Goal: Task Accomplishment & Management: Manage account settings

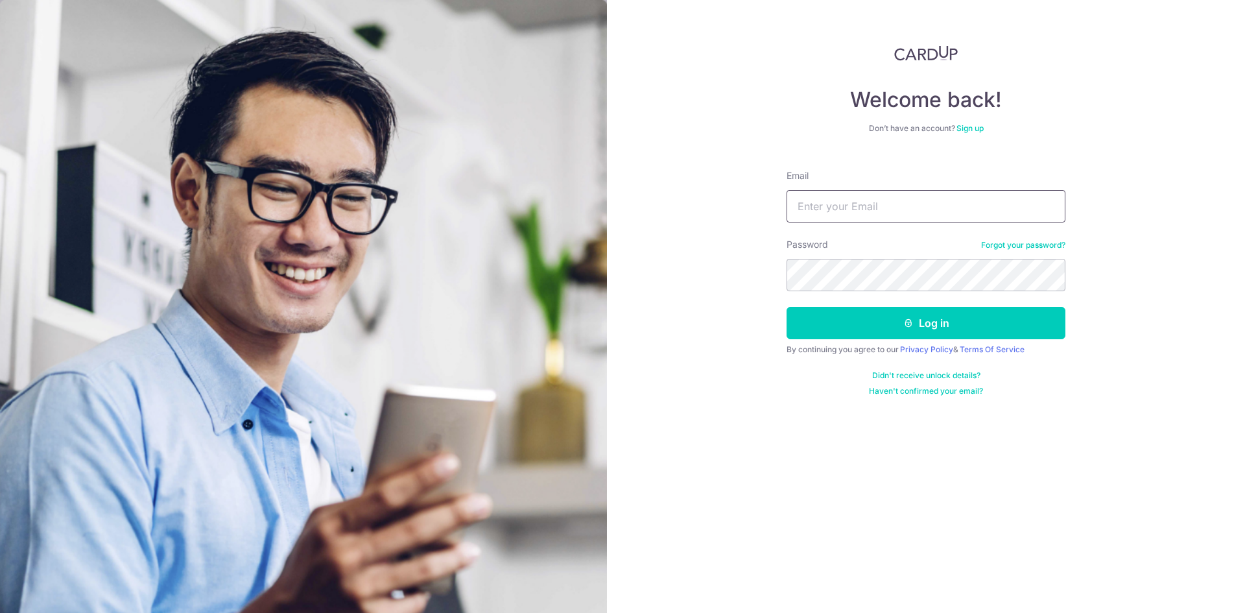
type input "[EMAIL_ADDRESS][DOMAIN_NAME]"
click at [871, 316] on button "Log in" at bounding box center [925, 323] width 279 height 32
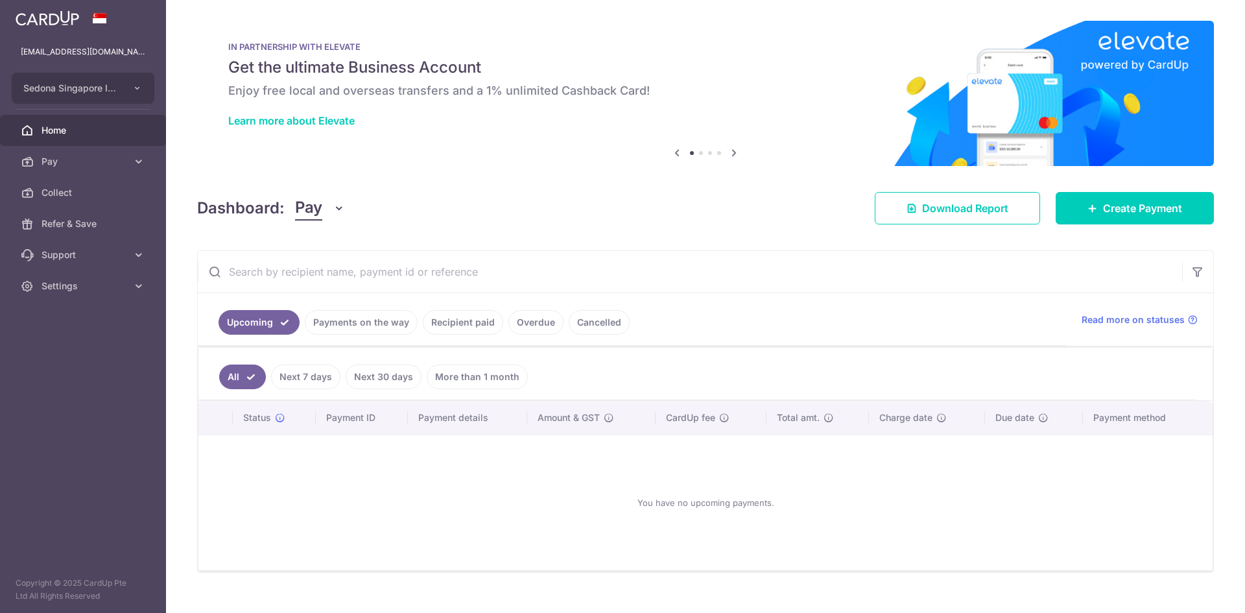
click at [361, 323] on link "Payments on the way" at bounding box center [361, 322] width 113 height 25
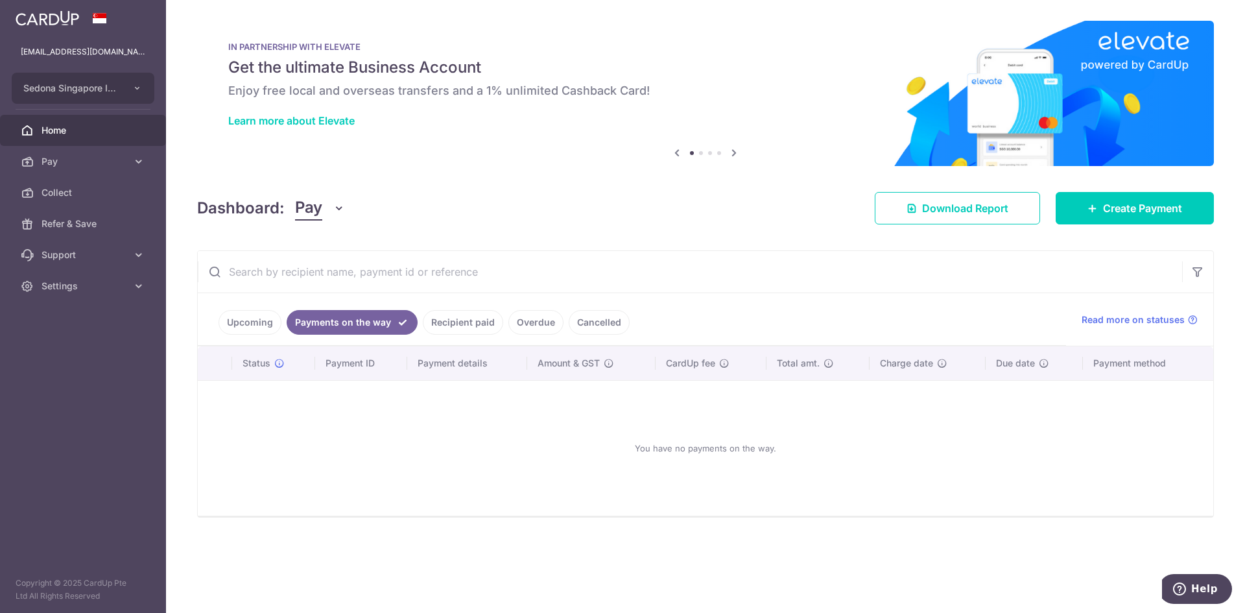
click at [448, 329] on link "Recipient paid" at bounding box center [463, 322] width 80 height 25
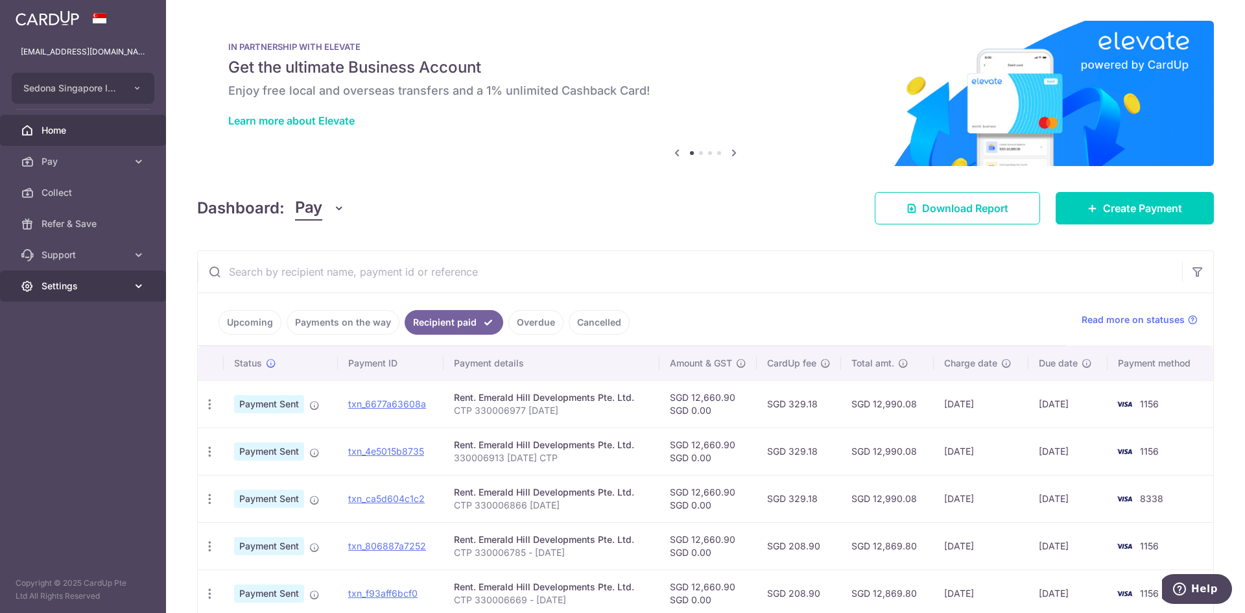
click at [91, 282] on span "Settings" at bounding box center [84, 285] width 86 height 13
click at [86, 348] on span "Logout" at bounding box center [84, 348] width 86 height 13
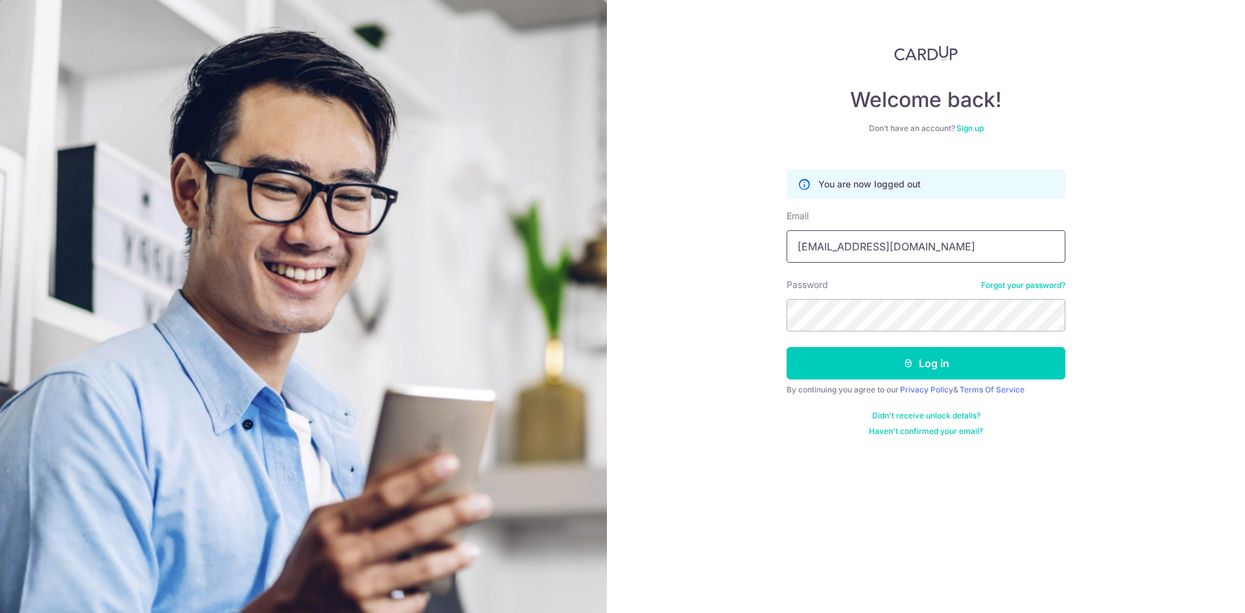
click at [939, 249] on input "[EMAIL_ADDRESS][DOMAIN_NAME]" at bounding box center [925, 246] width 279 height 32
type input "[EMAIL_ADDRESS][DOMAIN_NAME]"
click at [865, 356] on button "Log in" at bounding box center [925, 363] width 279 height 32
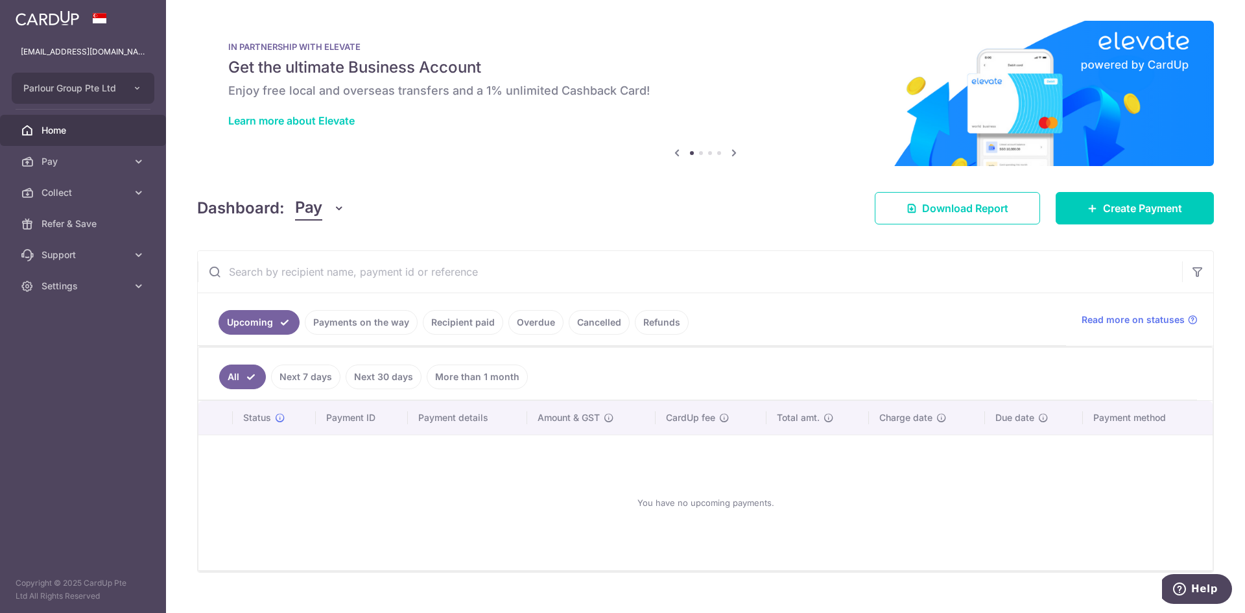
click at [380, 327] on link "Payments on the way" at bounding box center [361, 322] width 113 height 25
